Goal: Check status

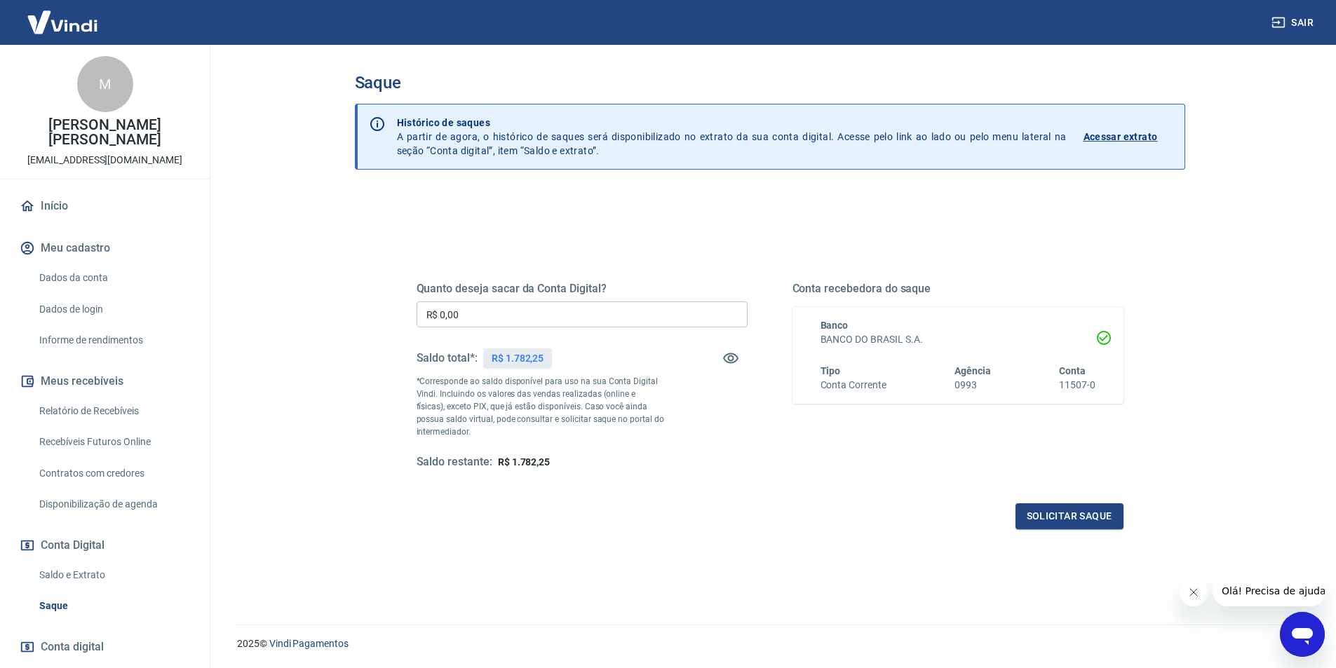
click at [1109, 135] on p "Acessar extrato" at bounding box center [1120, 137] width 74 height 14
